Goal: Transaction & Acquisition: Book appointment/travel/reservation

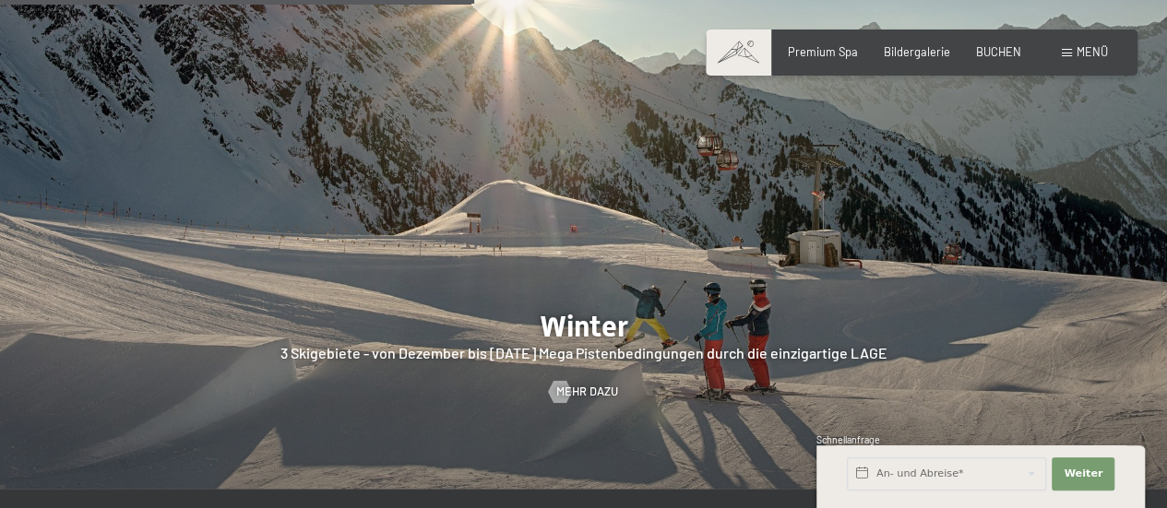
scroll to position [3452, 0]
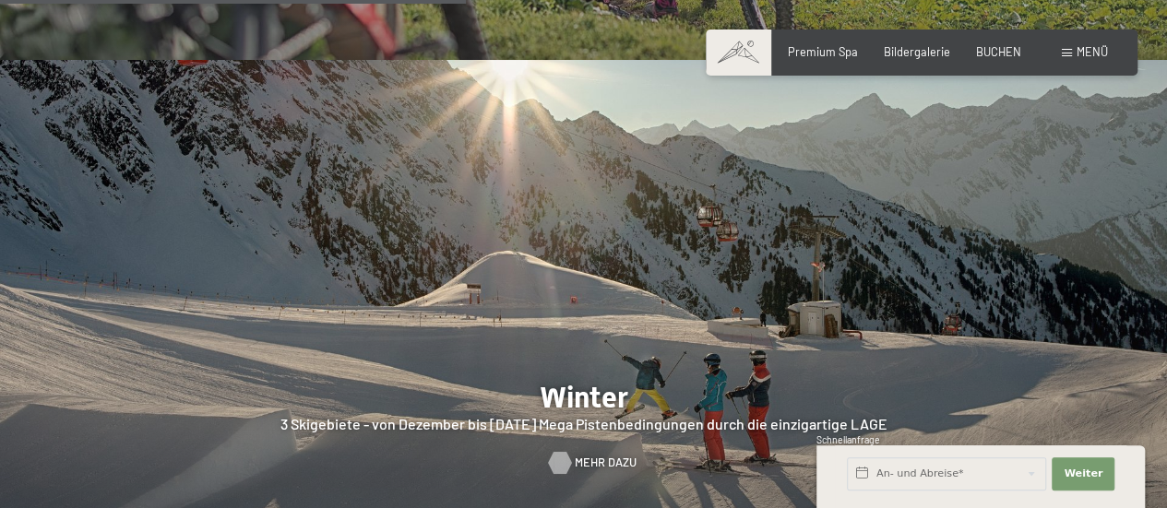
click at [580, 455] on span "Mehr dazu" at bounding box center [606, 463] width 62 height 17
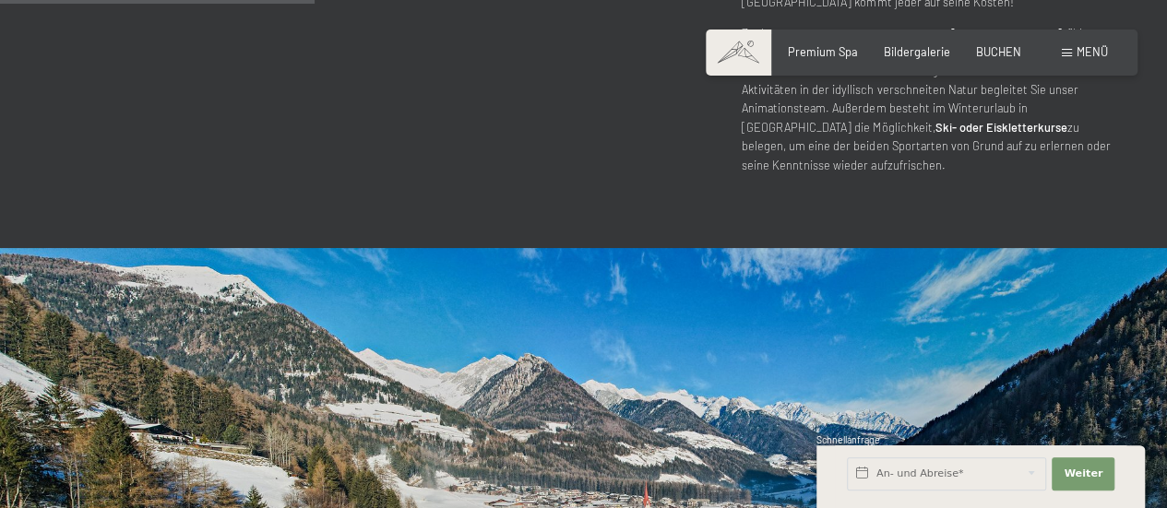
scroll to position [1797, 0]
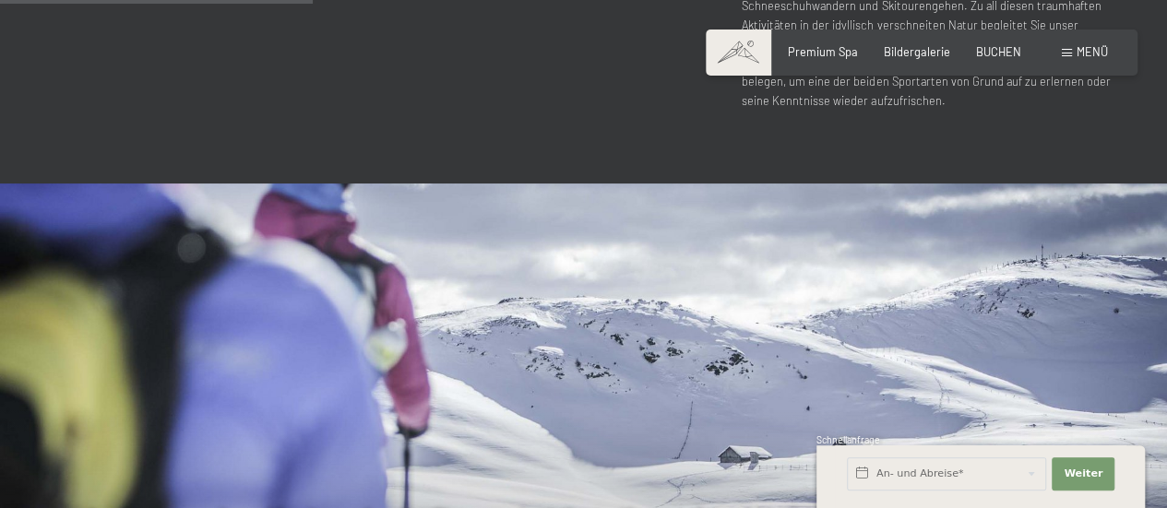
drag, startPoint x: 1169, startPoint y: 36, endPoint x: 1177, endPoint y: 141, distance: 105.4
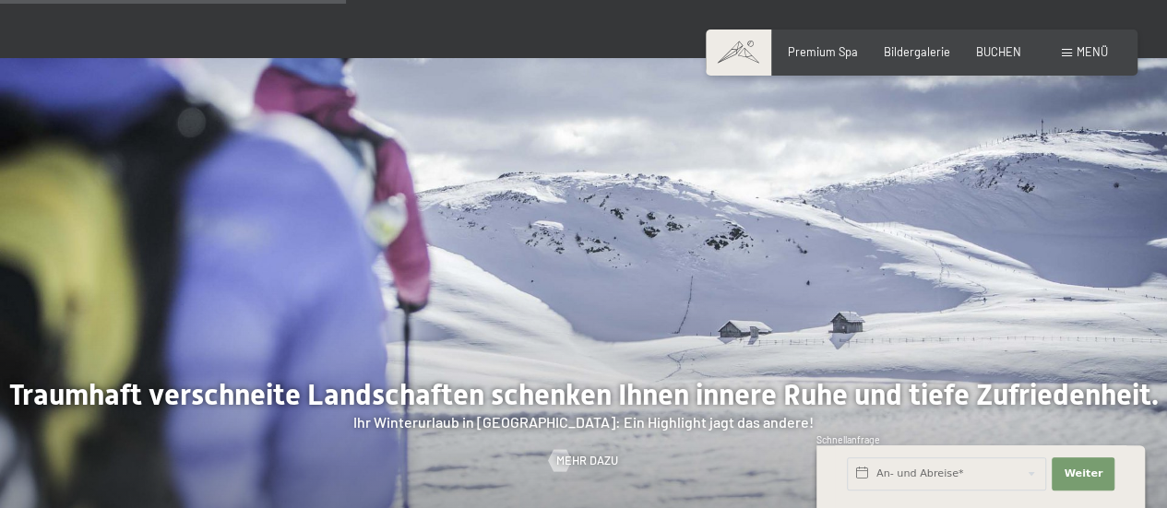
scroll to position [1968, 0]
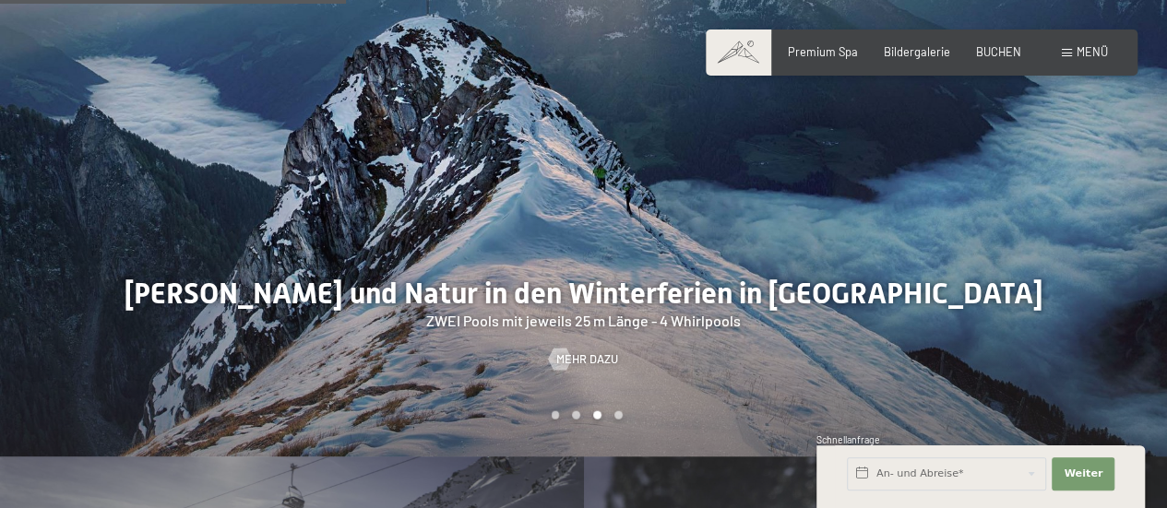
click at [552, 411] on div "Carousel Page 1" at bounding box center [555, 415] width 8 height 8
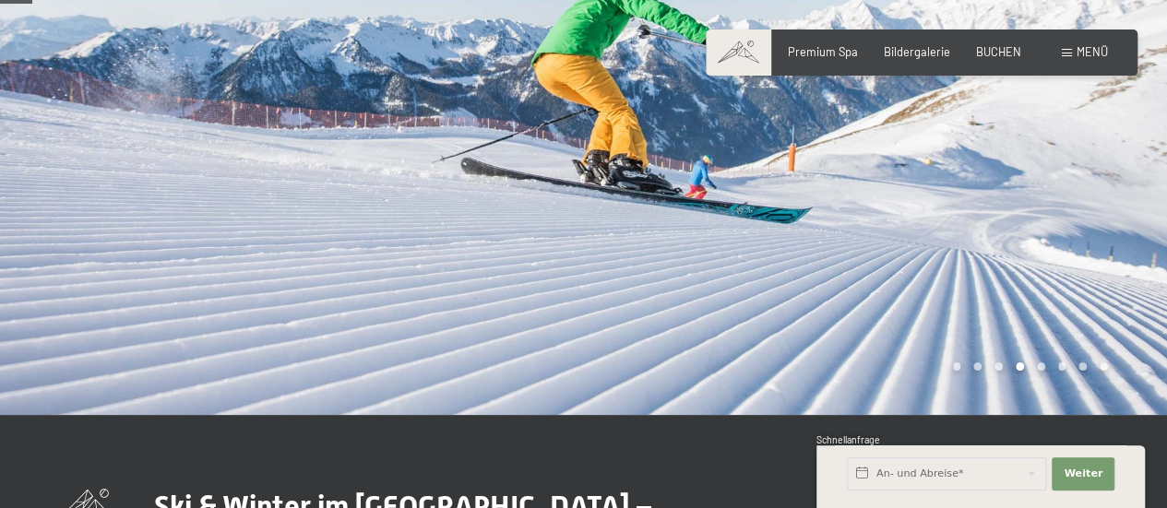
scroll to position [203, 0]
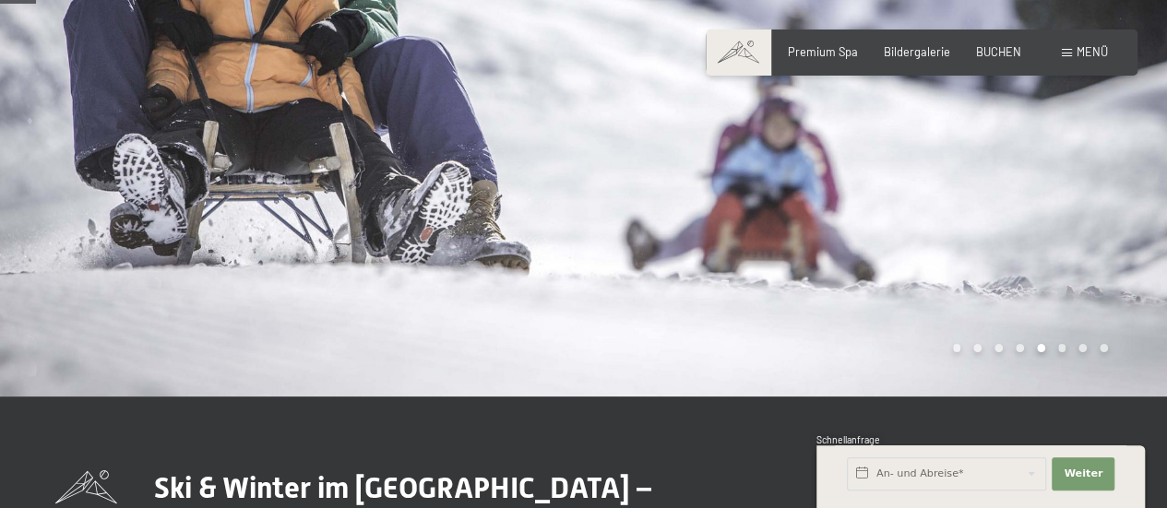
click at [1001, 349] on div "Carousel Pagination" at bounding box center [1026, 348] width 161 height 8
click at [1000, 349] on div "Carousel Page 3" at bounding box center [998, 348] width 8 height 8
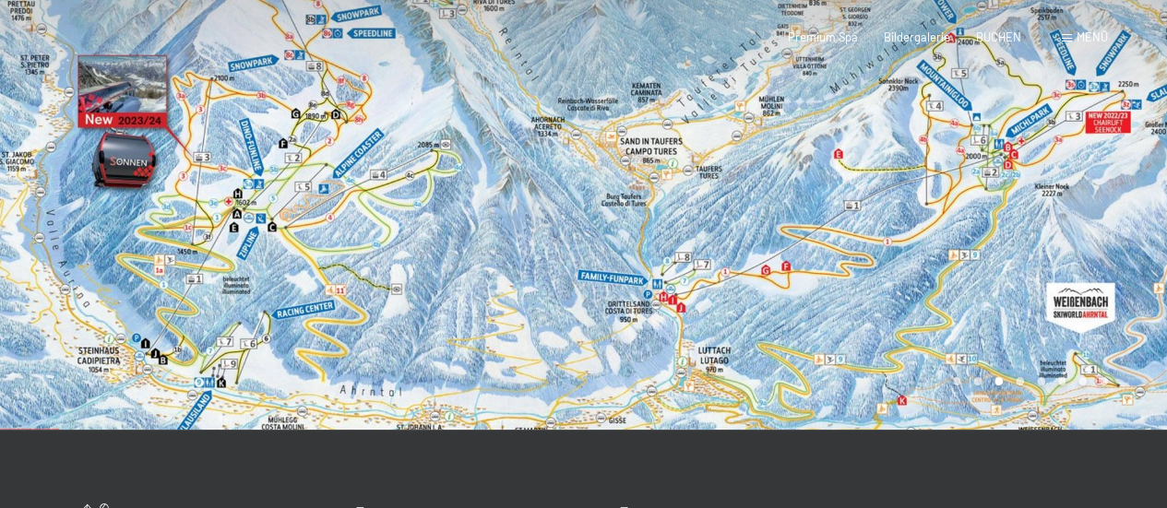
scroll to position [0, 0]
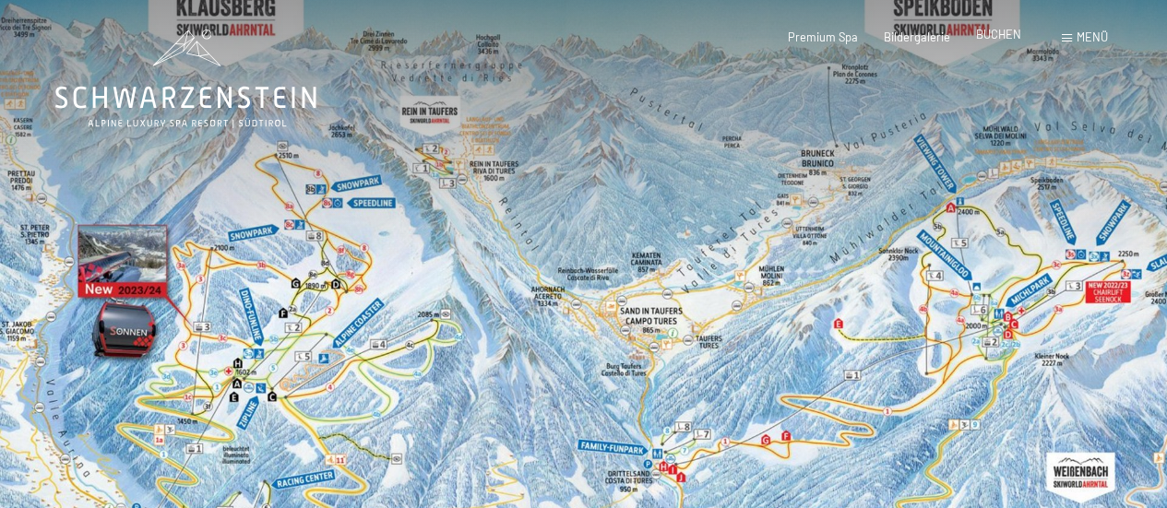
click at [1008, 34] on span "BUCHEN" at bounding box center [998, 34] width 45 height 15
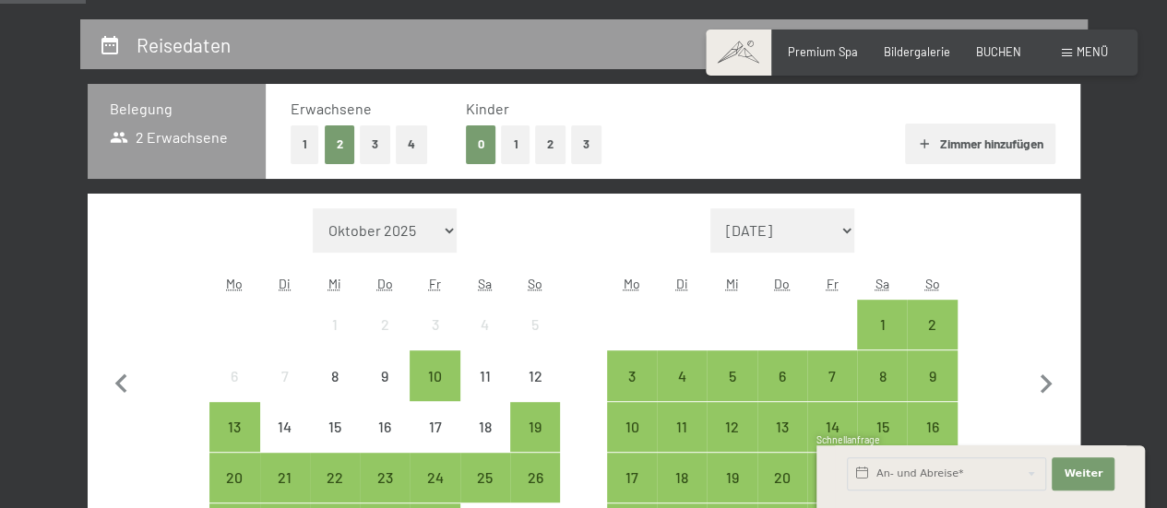
scroll to position [297, 0]
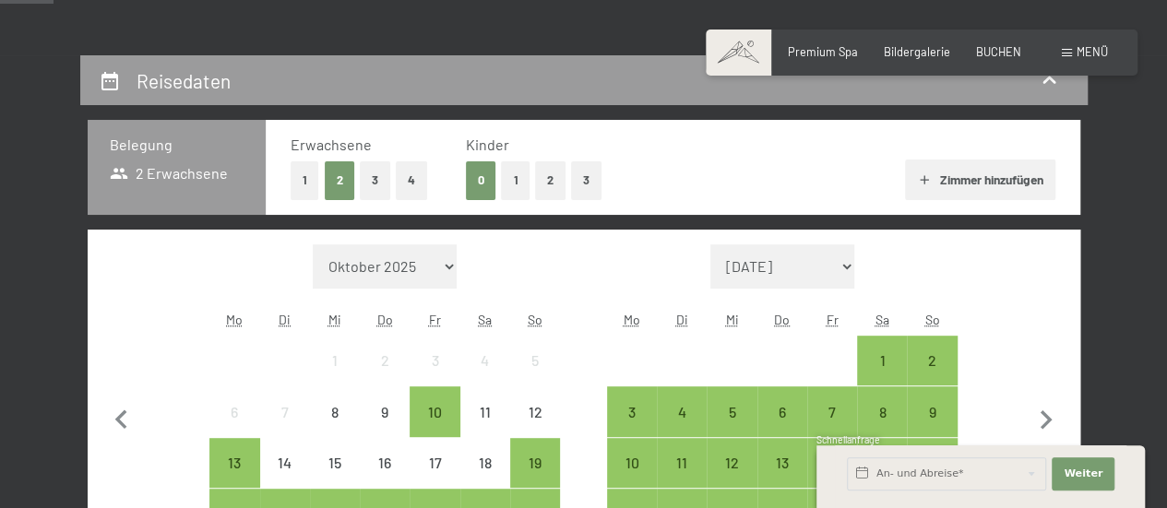
click at [542, 182] on button "2" at bounding box center [550, 180] width 30 height 38
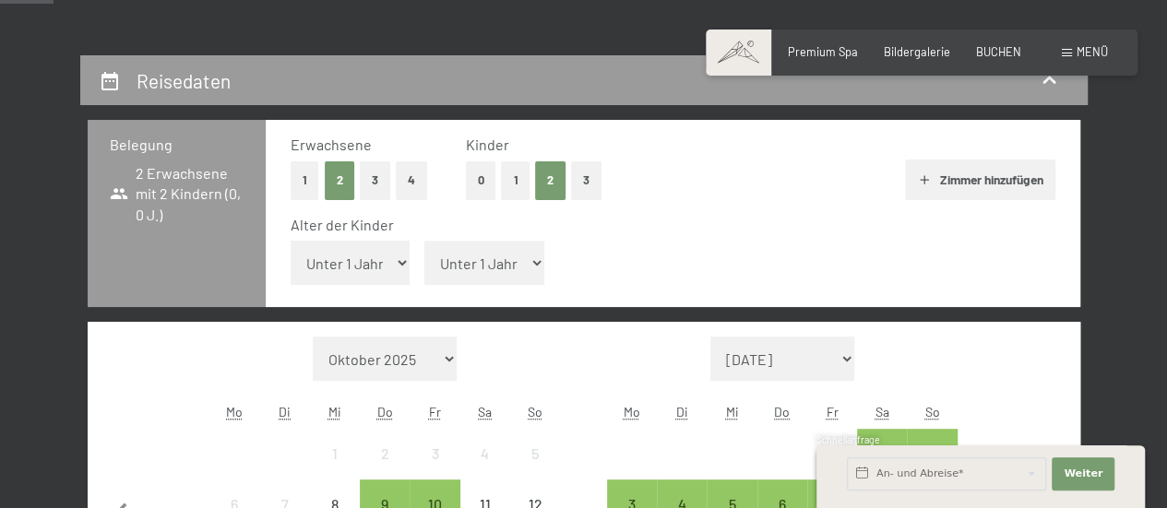
click at [405, 261] on select "Unter 1 Jahr 1 Jahr 2 Jahre 3 Jahre 4 Jahre 5 Jahre 6 Jahre 7 Jahre 8 Jahre 9 J…" at bounding box center [350, 263] width 120 height 44
select select "4"
click at [290, 241] on select "Unter 1 Jahr 1 Jahr 2 Jahre 3 Jahre 4 Jahre 5 Jahre 6 Jahre 7 Jahre 8 Jahre 9 J…" at bounding box center [350, 263] width 120 height 44
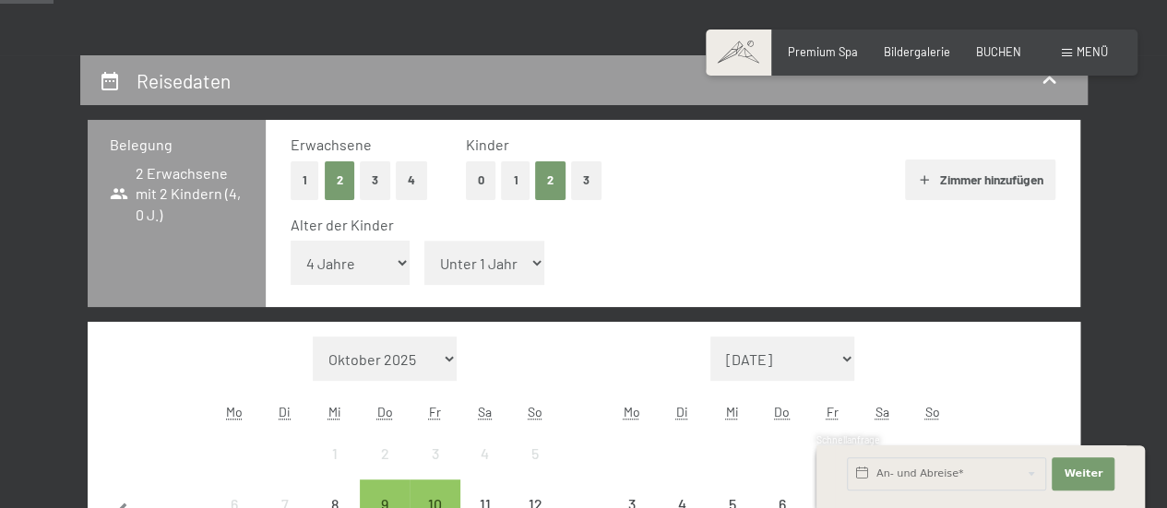
click at [467, 259] on select "Unter 1 Jahr 1 Jahr 2 Jahre 3 Jahre 4 Jahre 5 Jahre 6 Jahre 7 Jahre 8 Jahre 9 J…" at bounding box center [484, 263] width 120 height 44
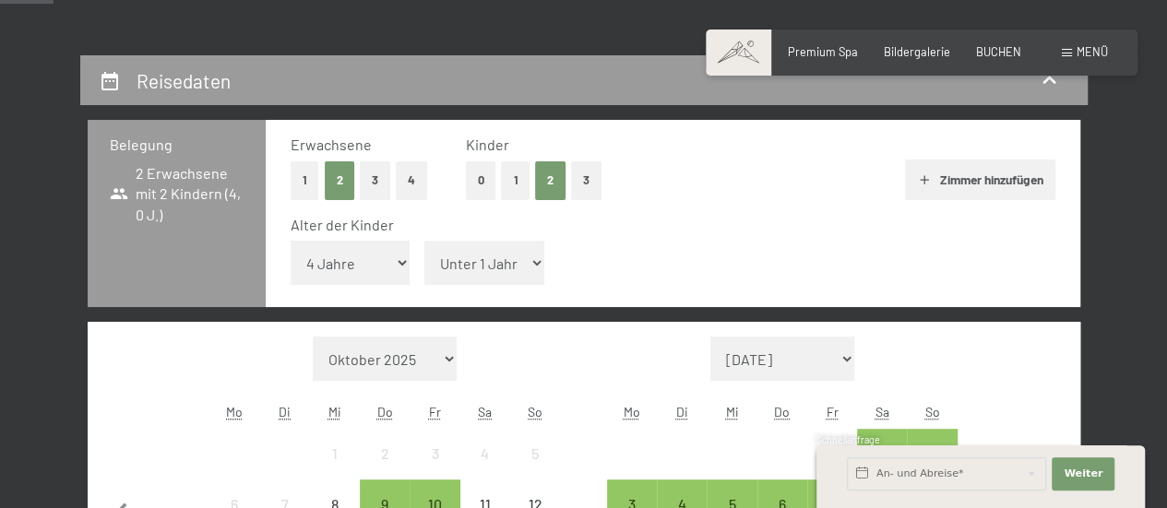
select select "2"
click at [424, 241] on select "Unter 1 Jahr 1 Jahr 2 Jahre 3 Jahre 4 Jahre 5 Jahre 6 Jahre 7 Jahre 8 Jahre 9 J…" at bounding box center [484, 263] width 120 height 44
click at [456, 366] on select "Oktober 2025 [DATE] Dezember 2025 Januar 2026 Februar 2026 März 2026 [DATE] Mai…" at bounding box center [385, 359] width 144 height 44
select select "[DATE]"
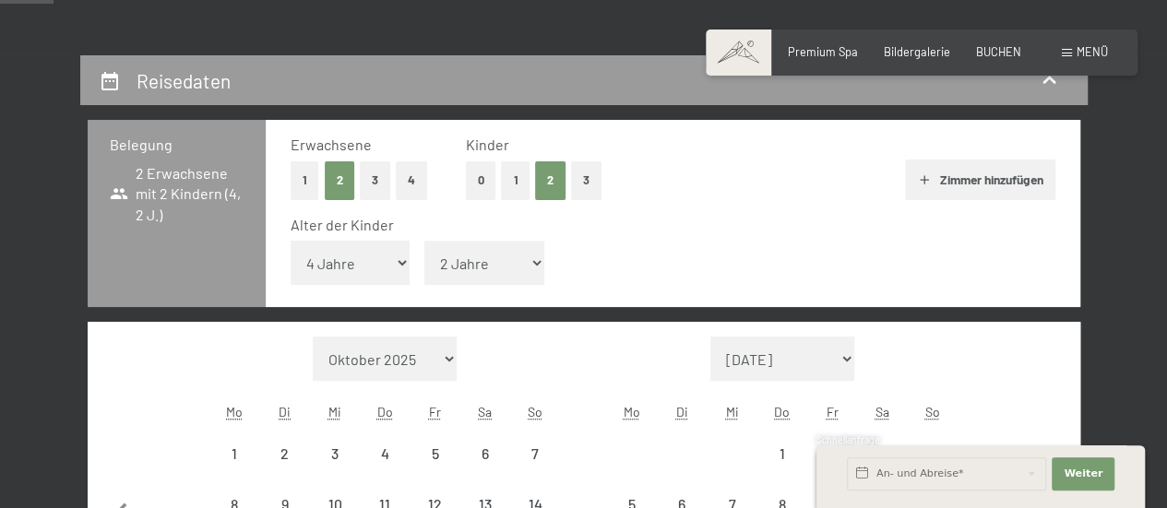
select select "[DATE]"
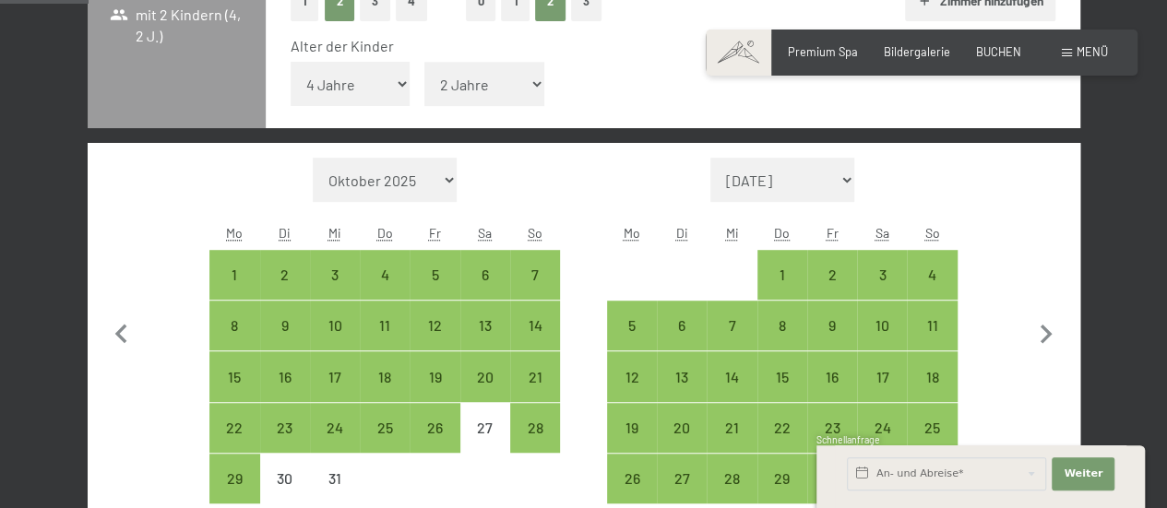
scroll to position [504, 0]
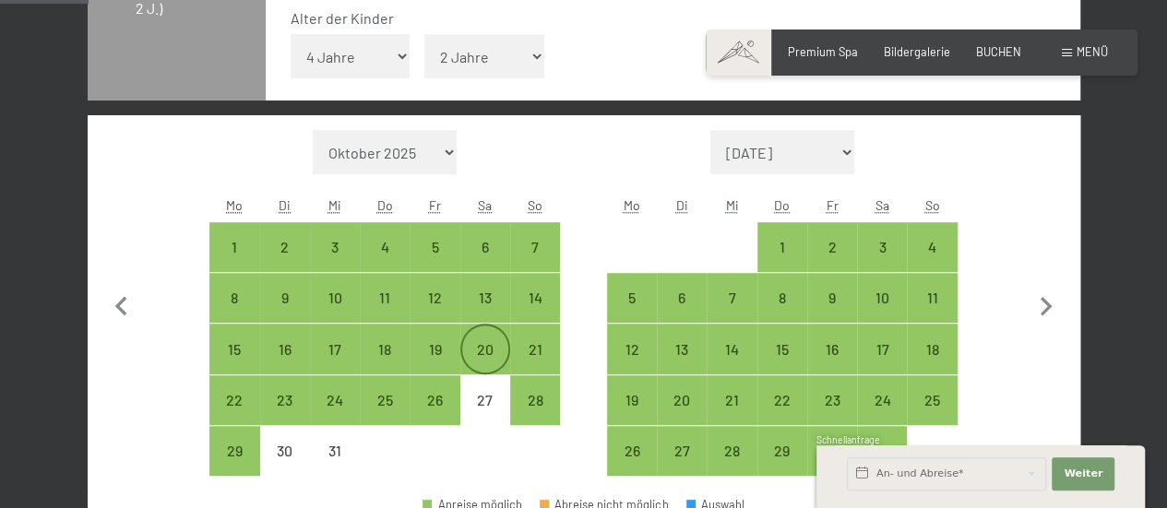
click at [494, 355] on div "20" at bounding box center [485, 365] width 46 height 46
select select "[DATE]"
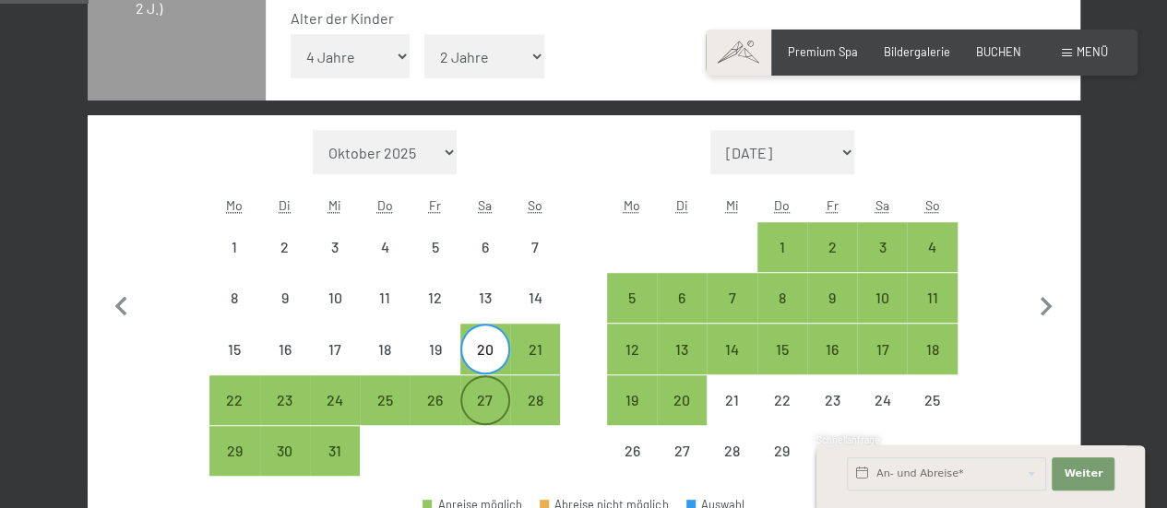
click at [493, 403] on div "27" at bounding box center [485, 416] width 46 height 46
select select "[DATE]"
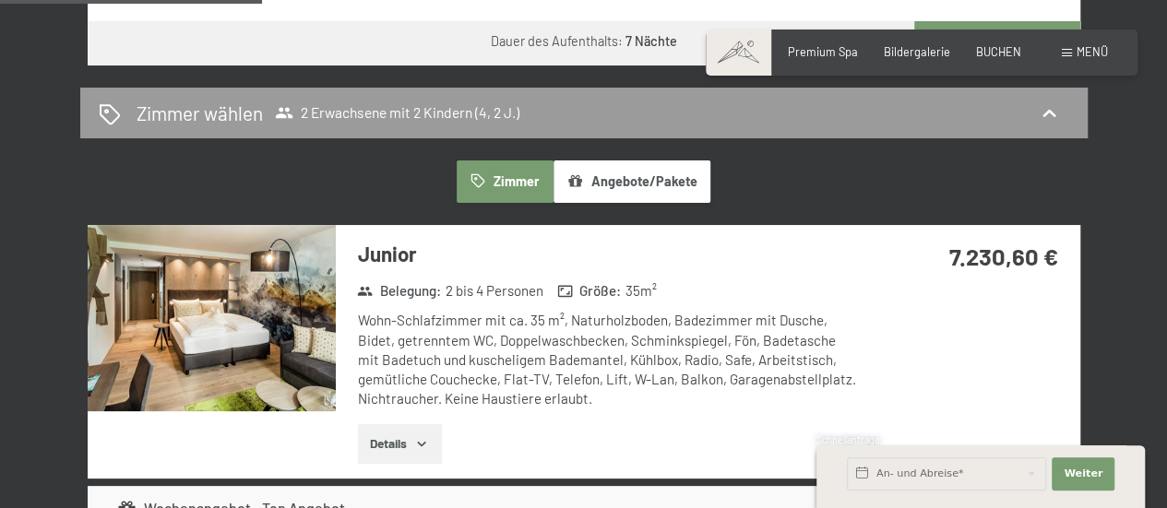
scroll to position [1048, 0]
